Goal: Transaction & Acquisition: Purchase product/service

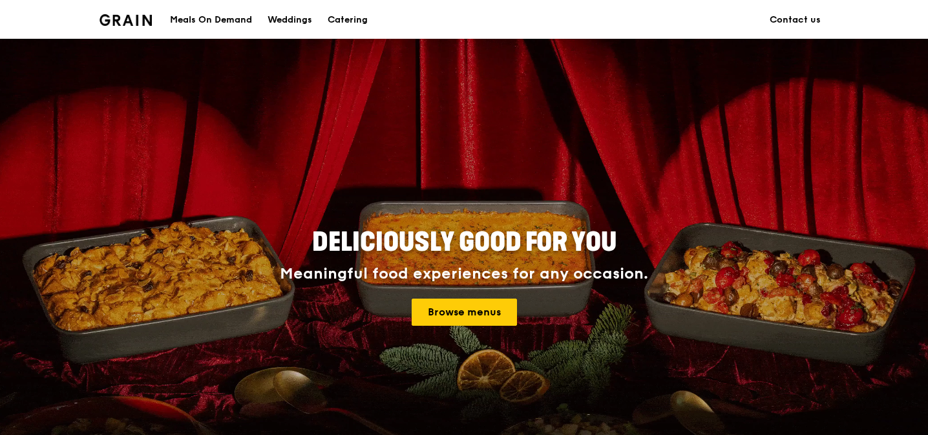
scroll to position [131, 0]
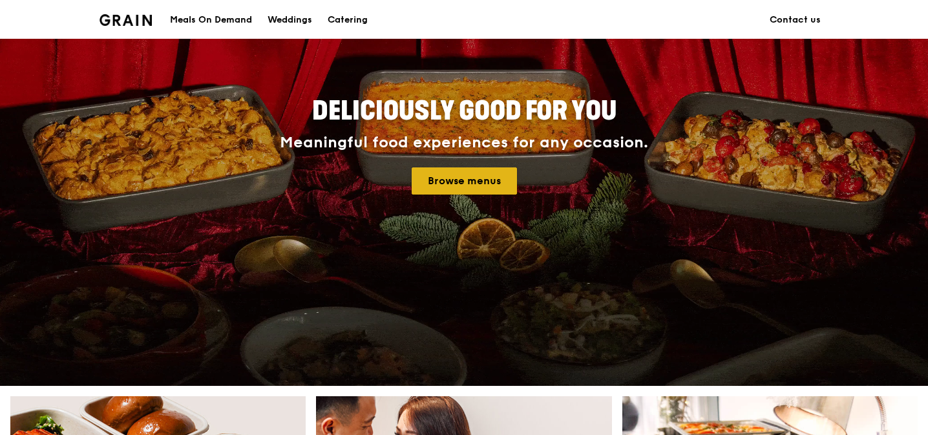
click at [445, 167] on link "Browse menus" at bounding box center [464, 180] width 105 height 27
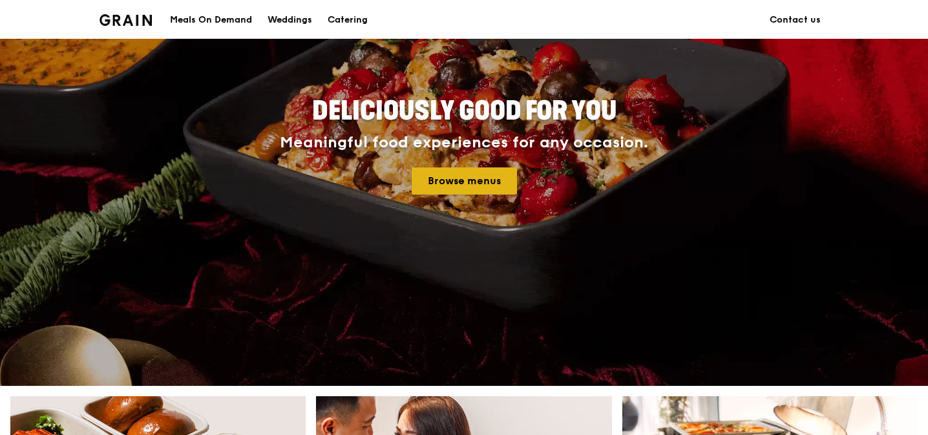
scroll to position [167, 0]
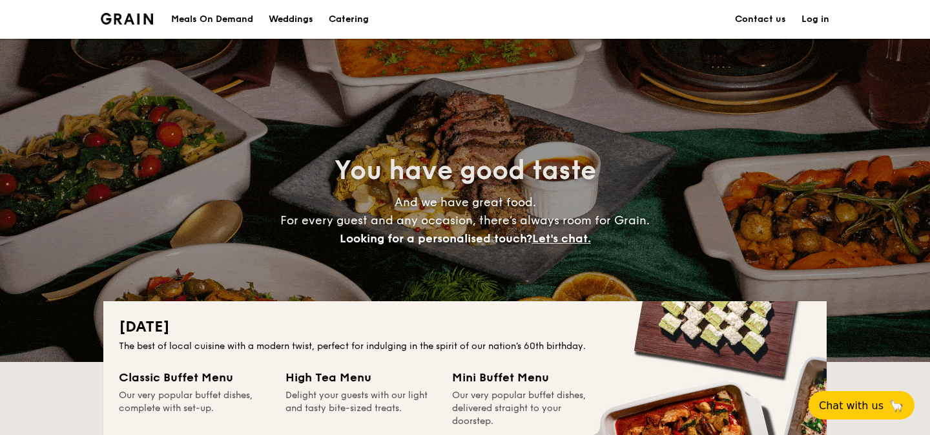
click at [205, 23] on div "Meals On Demand" at bounding box center [212, 19] width 82 height 39
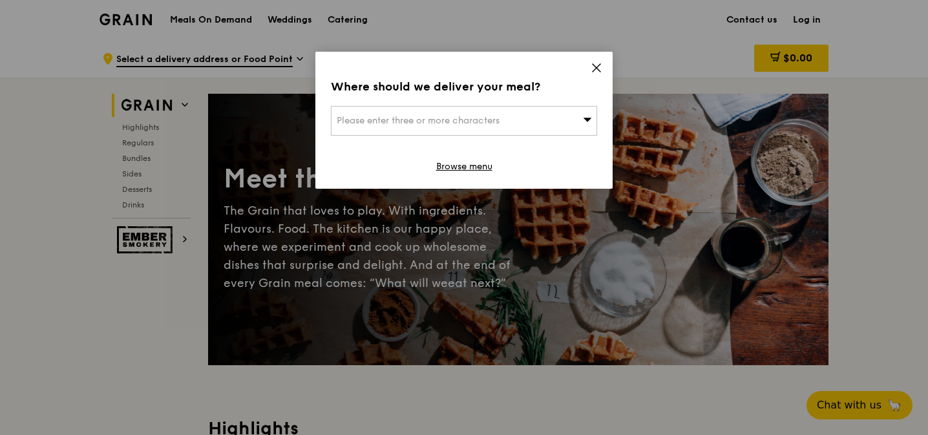
click at [558, 116] on div "Please enter three or more characters" at bounding box center [464, 121] width 266 height 30
type input "tanjong"
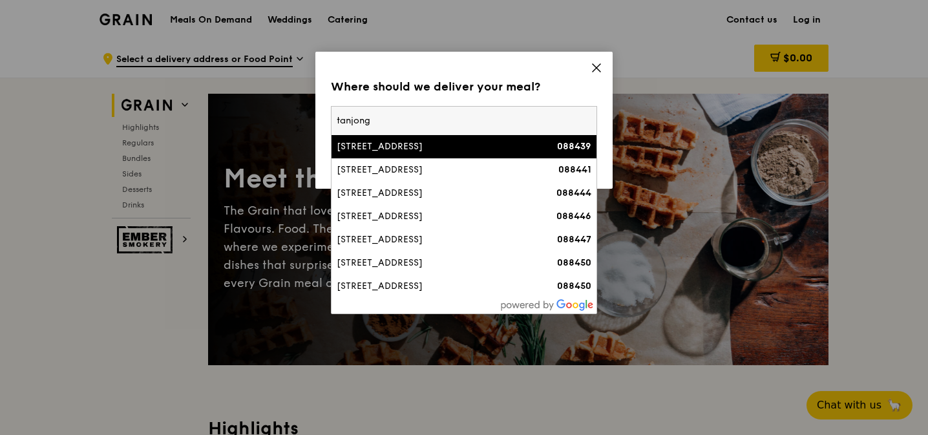
drag, startPoint x: 453, startPoint y: 123, endPoint x: 213, endPoint y: 79, distance: 244.2
click at [210, 90] on div "Where should we deliver your meal? Please enter three or more characters tanjon…" at bounding box center [464, 217] width 928 height 435
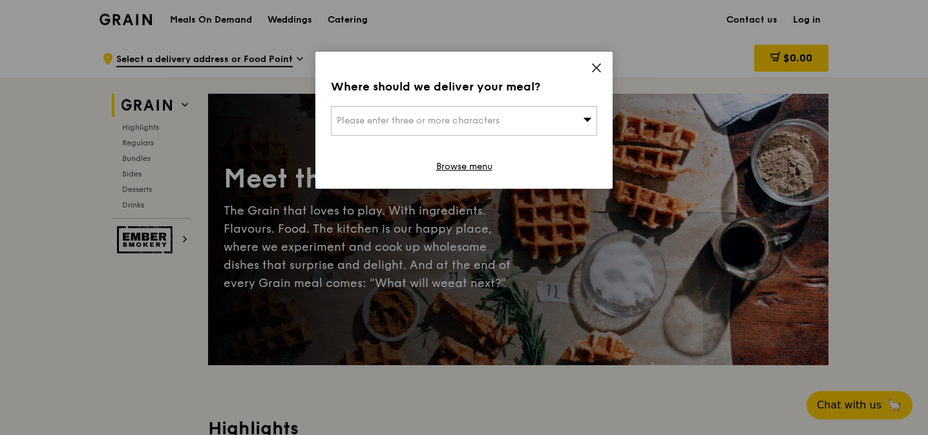
click at [369, 121] on span "Please enter three or more characters" at bounding box center [418, 120] width 163 height 11
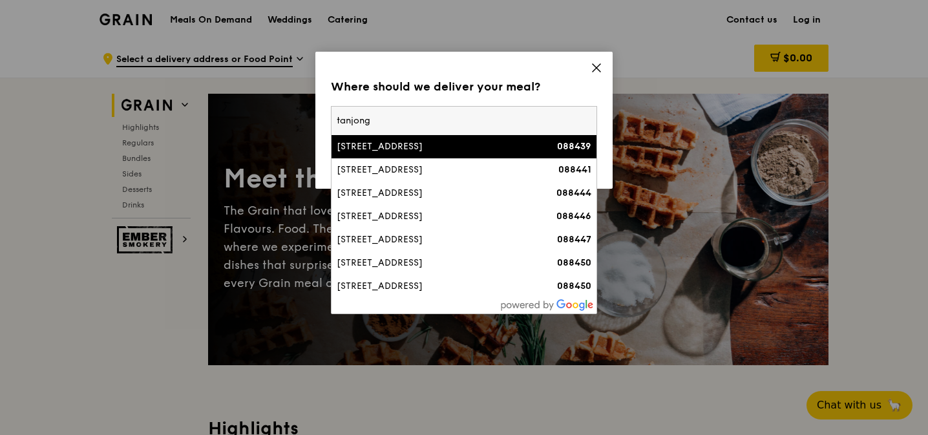
click at [585, 121] on input "tanjong" at bounding box center [463, 121] width 265 height 28
click at [523, 121] on input "search" at bounding box center [463, 121] width 265 height 28
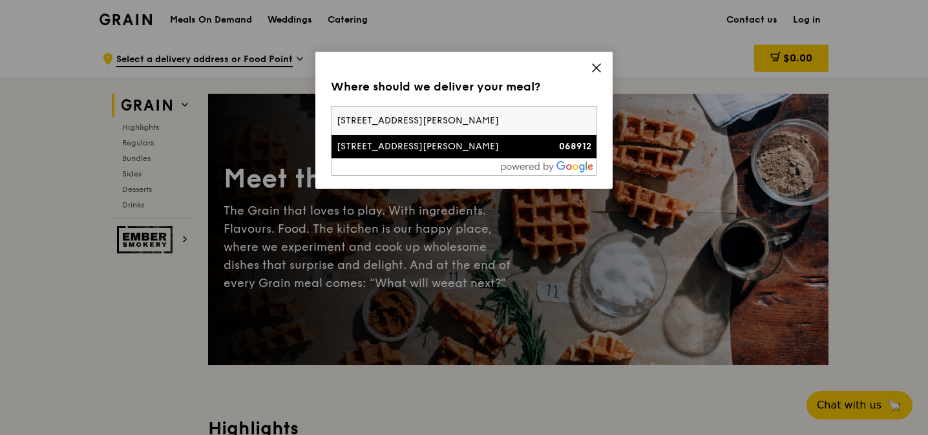
type input "168 robinson road"
click at [488, 147] on div "168 Robinson Road" at bounding box center [432, 146] width 191 height 13
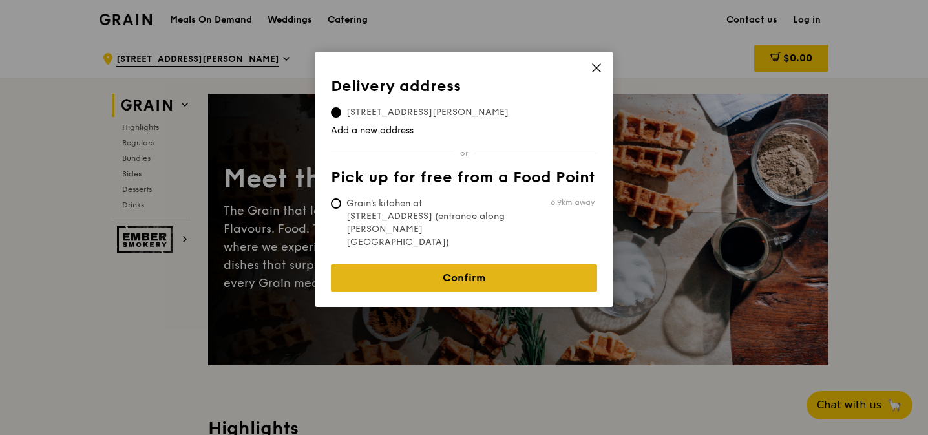
click at [477, 264] on link "Confirm" at bounding box center [464, 277] width 266 height 27
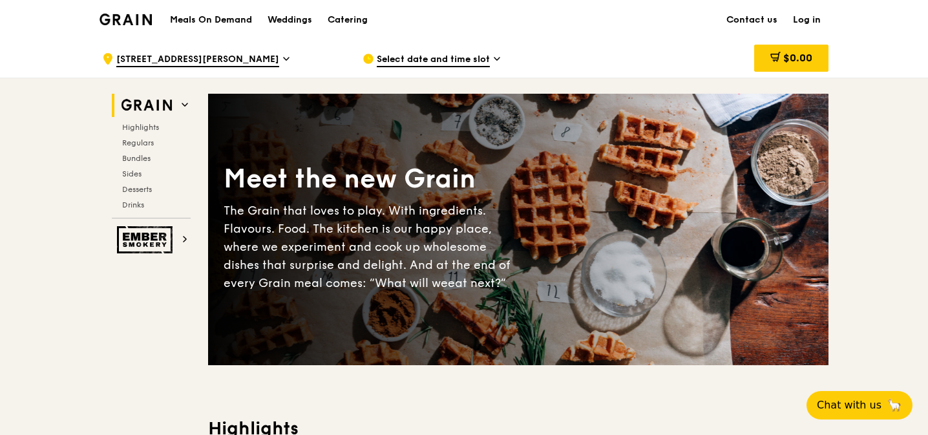
click at [438, 59] on span "Select date and time slot" at bounding box center [433, 60] width 113 height 14
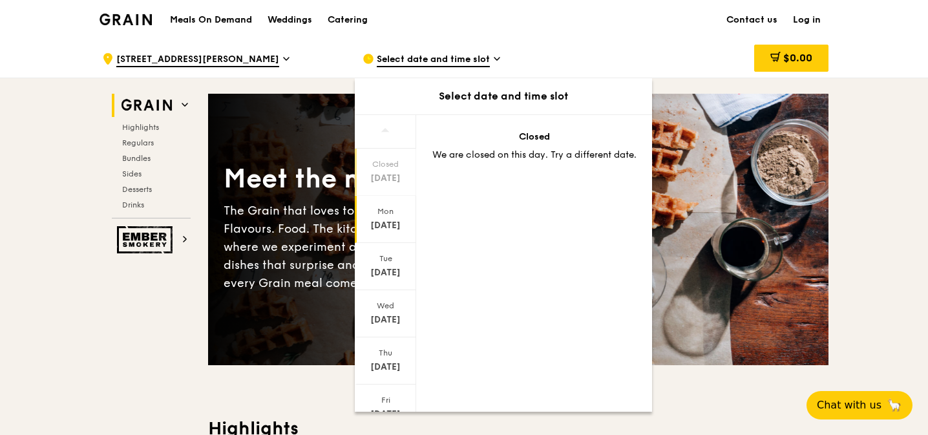
click at [388, 233] on div "Mon Aug 18" at bounding box center [385, 219] width 61 height 47
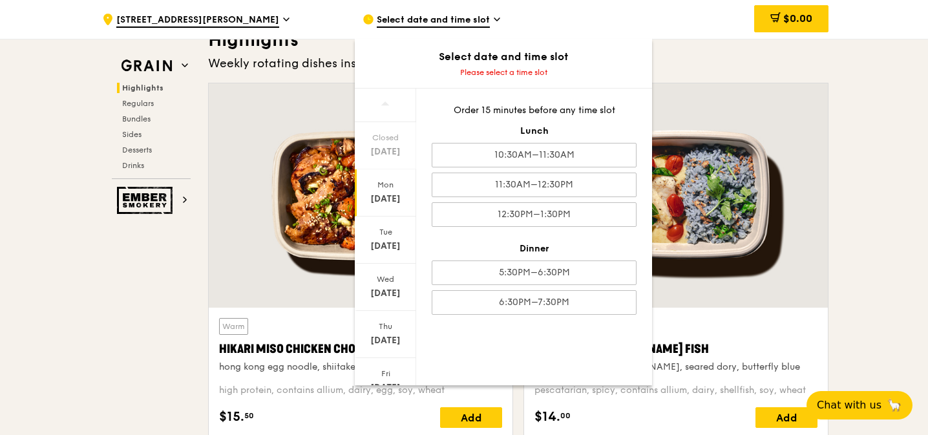
scroll to position [388, 0]
click at [726, 27] on div "$0.00" at bounding box center [724, 19] width 208 height 39
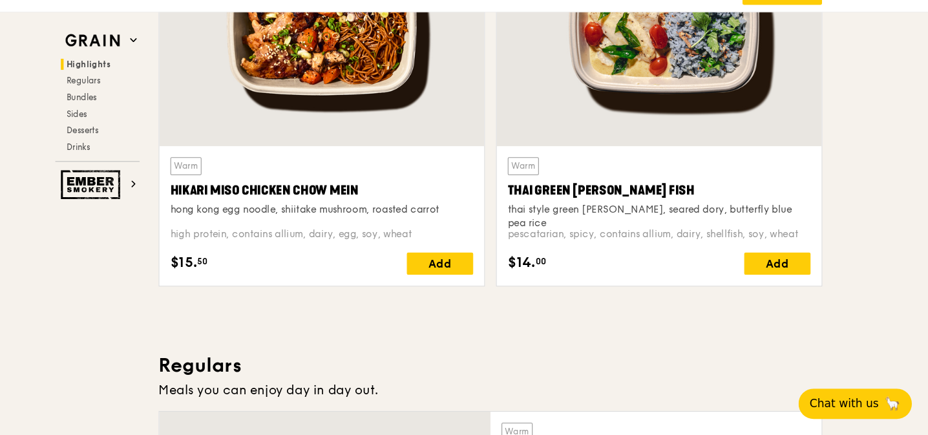
scroll to position [0, 0]
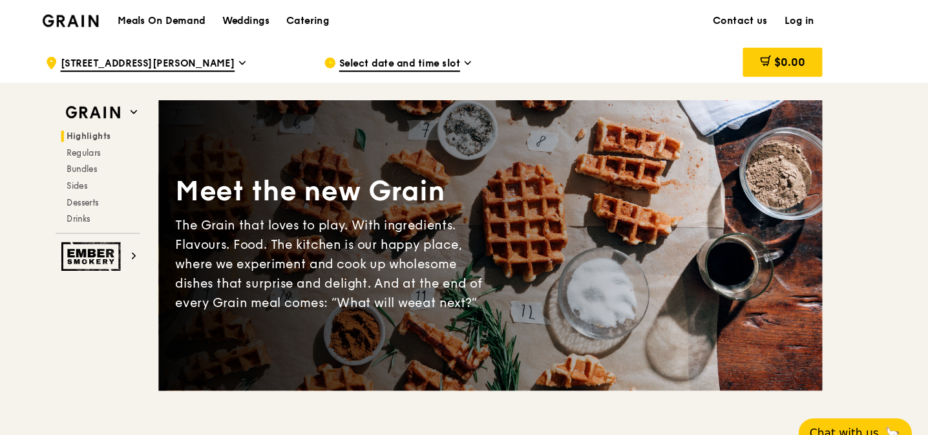
click at [229, 19] on h1 "Meals On Demand" at bounding box center [211, 20] width 82 height 13
